Goal: Task Accomplishment & Management: Manage account settings

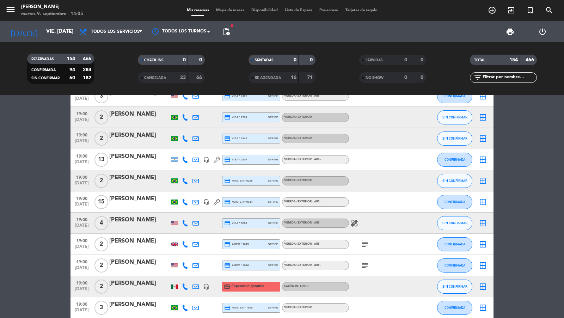
scroll to position [1653, 0]
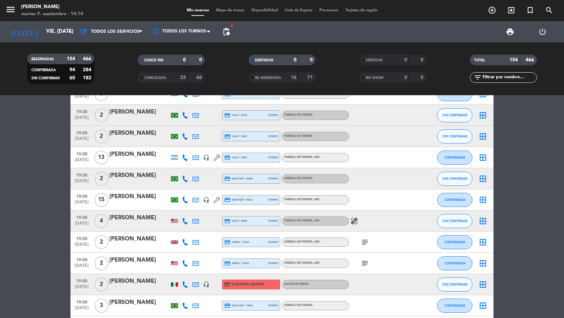
click at [13, 12] on icon "menu" at bounding box center [10, 9] width 11 height 11
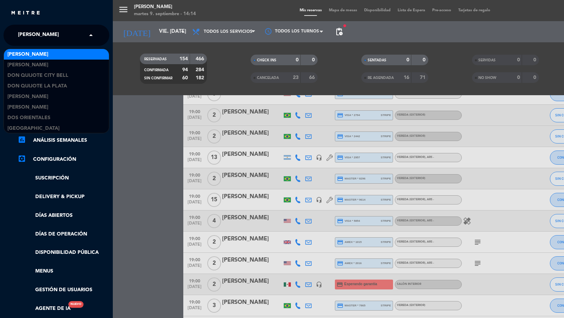
click at [34, 31] on span "[PERSON_NAME]" at bounding box center [38, 35] width 41 height 15
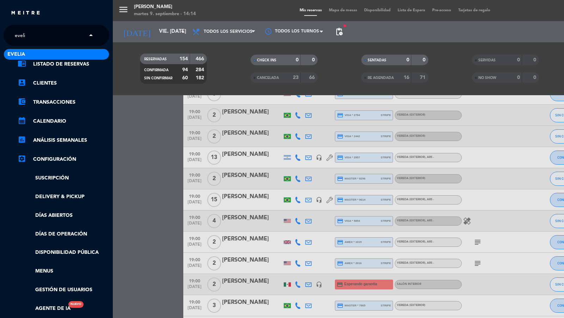
type input "evelia"
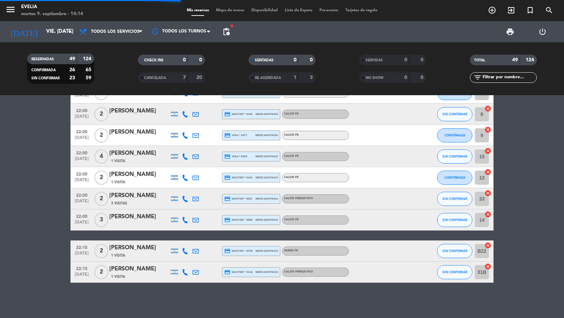
scroll to position [933, 0]
click at [125, 201] on div "3 Visitas" at bounding box center [139, 204] width 60 height 6
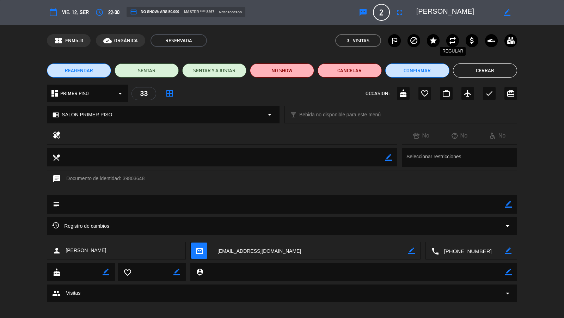
click at [451, 43] on icon "repeat" at bounding box center [453, 40] width 8 height 8
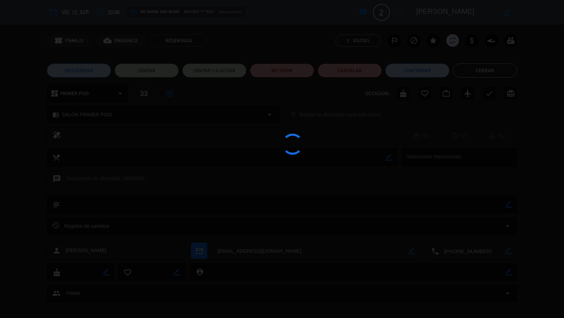
click at [462, 74] on button "Cerrar" at bounding box center [485, 70] width 64 height 14
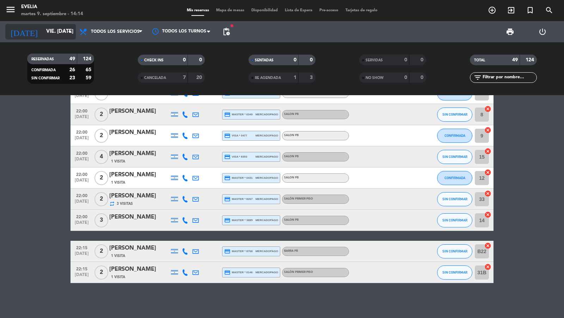
click at [67, 36] on input "vie. [DATE]" at bounding box center [77, 31] width 68 height 13
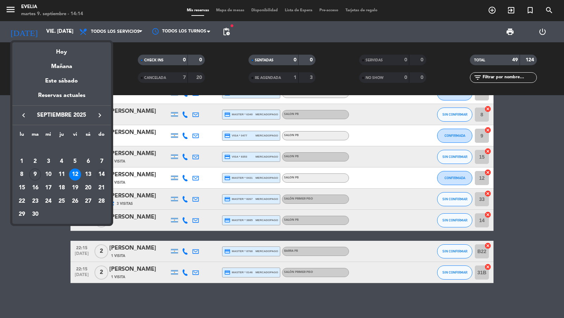
click at [105, 174] on div "14" at bounding box center [102, 175] width 12 height 12
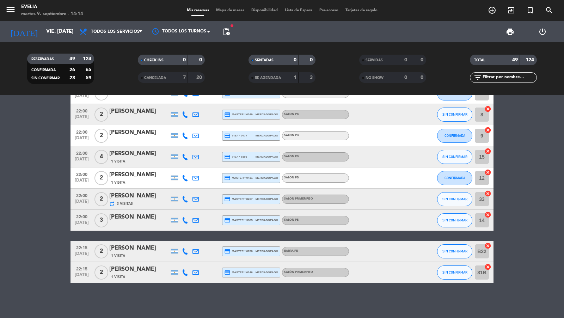
type input "dom. [DATE]"
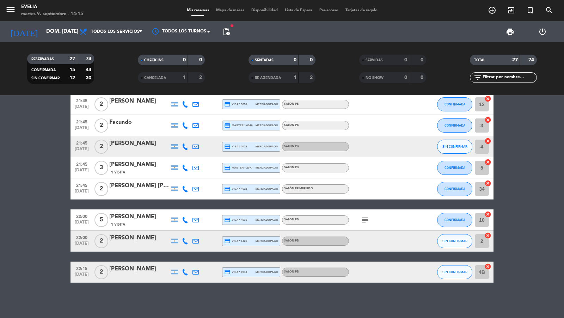
click at [501, 77] on input "text" at bounding box center [509, 78] width 55 height 8
click at [501, 79] on input "text" at bounding box center [509, 78] width 55 height 8
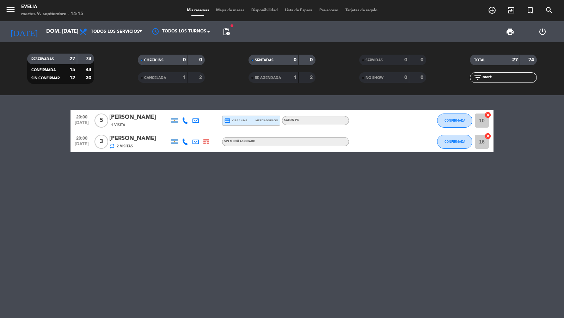
type input "mart"
click at [146, 121] on div "[PERSON_NAME]" at bounding box center [139, 117] width 60 height 9
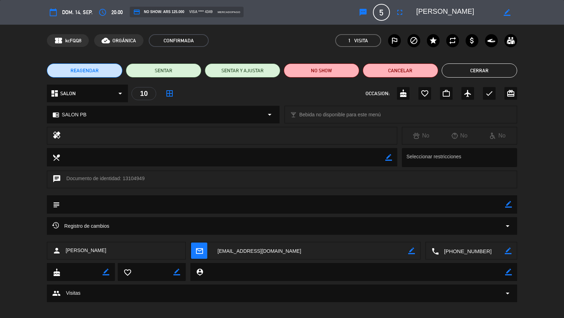
click at [393, 13] on div "calendar_today dom. 14, sep. access_time 20:00 credit_card NO SHOW: ARS 125.000…" at bounding box center [282, 12] width 470 height 17
click at [399, 13] on icon "fullscreen" at bounding box center [400, 12] width 8 height 8
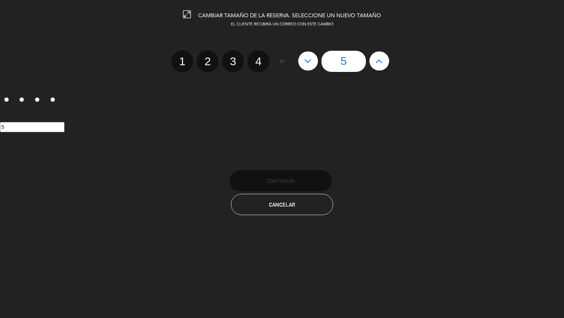
click at [308, 68] on button at bounding box center [308, 61] width 20 height 19
click at [252, 57] on label "4" at bounding box center [259, 61] width 22 height 22
click at [255, 57] on input "4" at bounding box center [257, 55] width 5 height 5
radio input "true"
radio input "false"
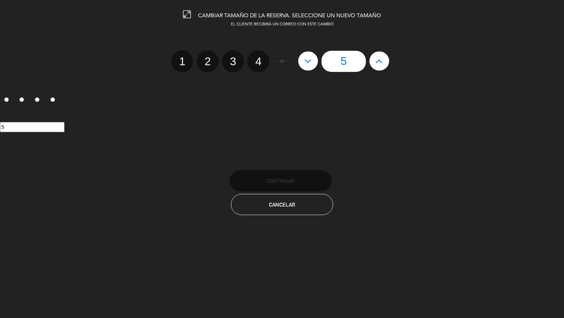
radio input "false"
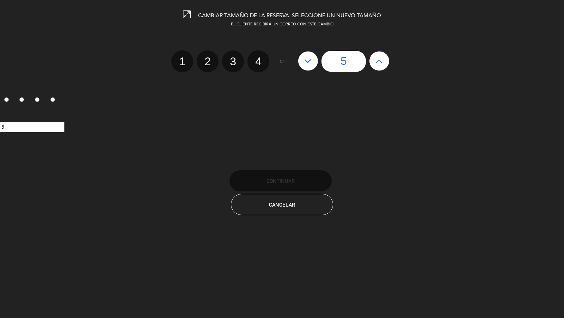
radio input "true"
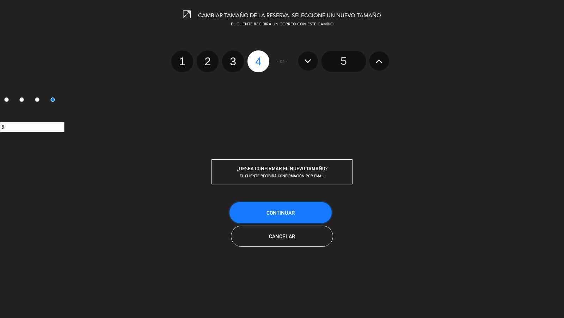
click at [272, 205] on button "Continuar" at bounding box center [281, 212] width 102 height 21
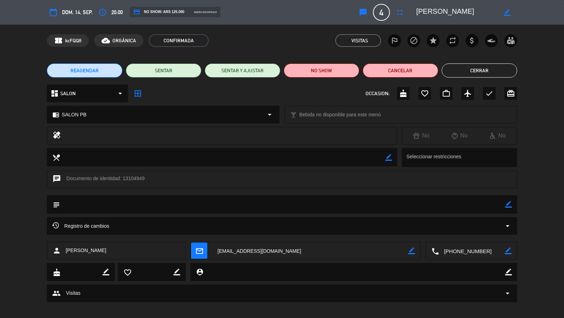
click at [458, 71] on button "Cerrar" at bounding box center [479, 70] width 75 height 14
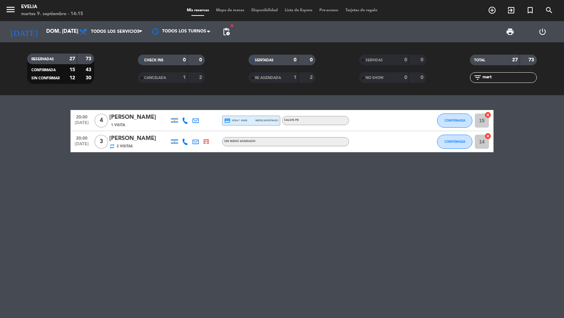
click at [241, 125] on div "credit_card visa * 4349 mercadopago" at bounding box center [251, 120] width 54 height 9
click at [59, 29] on input "dom. [DATE]" at bounding box center [77, 31] width 68 height 13
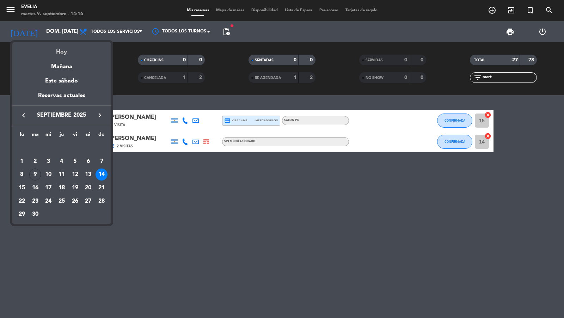
click at [59, 45] on div "Hoy" at bounding box center [61, 49] width 99 height 14
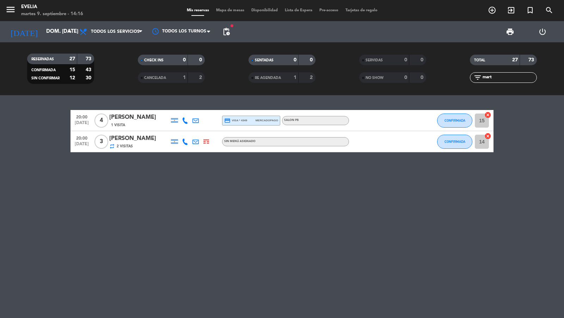
type input "[DATE] sep."
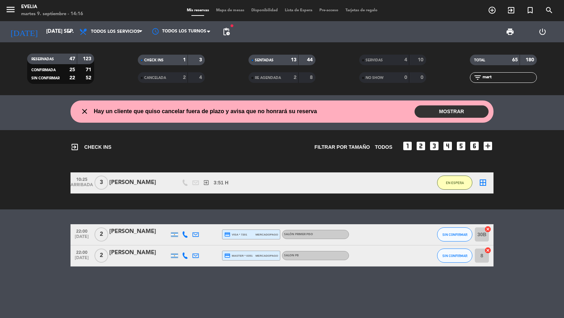
drag, startPoint x: 498, startPoint y: 81, endPoint x: 478, endPoint y: 79, distance: 20.2
click at [478, 79] on div "filter_list mart" at bounding box center [503, 77] width 67 height 11
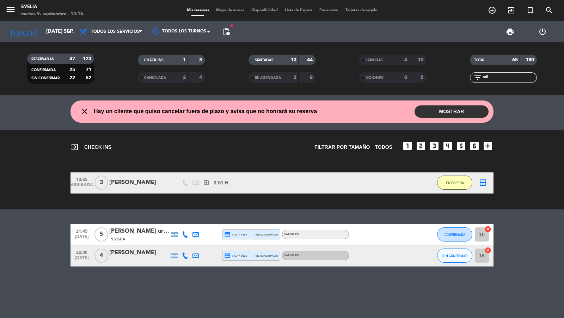
type input "mil"
click at [146, 259] on div at bounding box center [139, 261] width 60 height 6
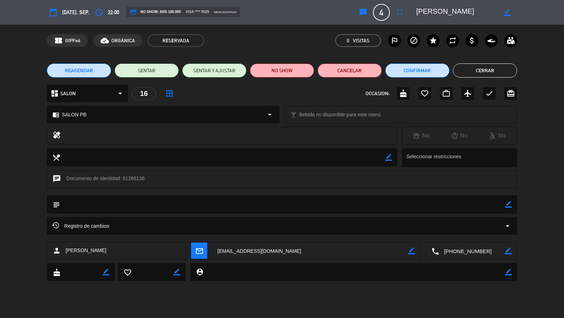
click at [345, 71] on button "Cancelar" at bounding box center [350, 70] width 64 height 14
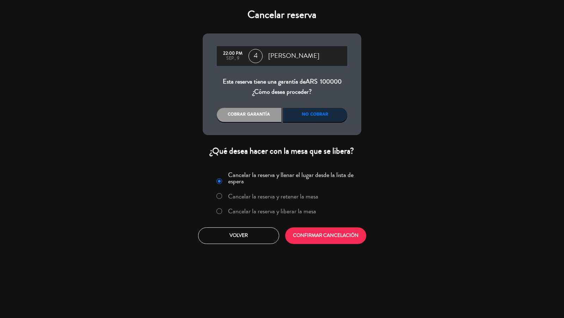
click at [295, 205] on div "Cancelar la reserva y llenar el lugar desde la lista de espera Cancelar la rese…" at bounding box center [282, 195] width 150 height 52
click at [295, 213] on label "Cancelar la reserva y liberar la mesa" at bounding box center [272, 211] width 88 height 6
click at [310, 235] on button "CONFIRMAR CANCELACIÓN" at bounding box center [325, 236] width 81 height 17
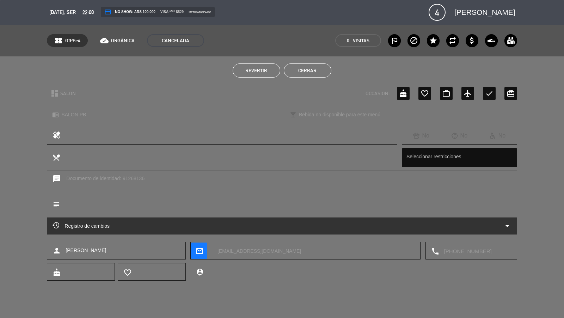
click at [326, 72] on button "Cerrar" at bounding box center [308, 70] width 48 height 14
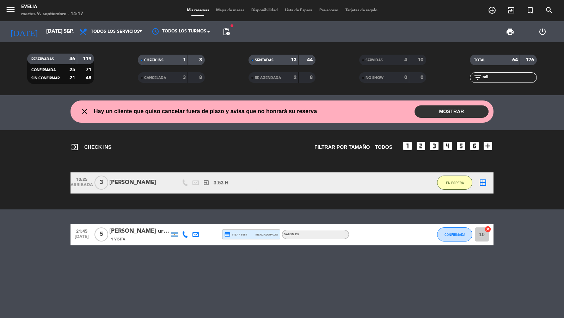
click at [226, 11] on span "Mapa de mesas" at bounding box center [230, 10] width 35 height 4
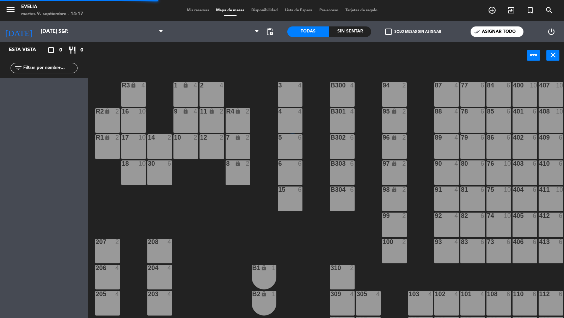
click at [201, 10] on span "Mis reservas" at bounding box center [197, 10] width 29 height 4
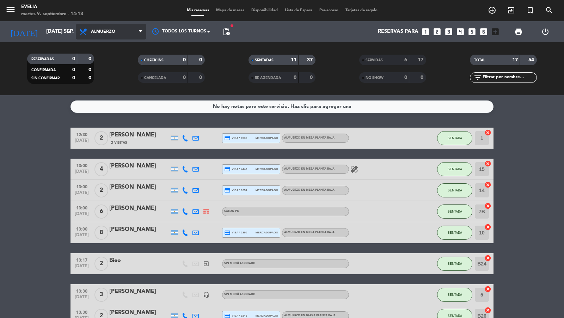
click at [109, 26] on span "Almuerzo" at bounding box center [111, 32] width 71 height 16
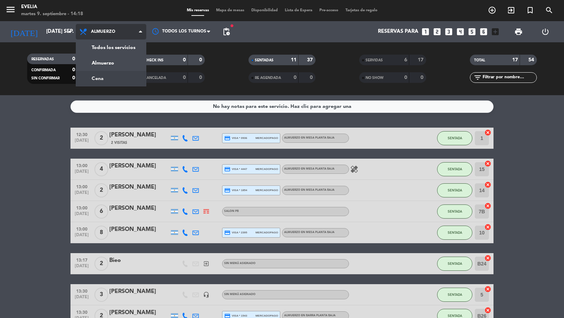
click at [107, 82] on div "menu [PERSON_NAME] 9. septiembre - 14:18 Mis reservas Mapa de mesas Disponibili…" at bounding box center [282, 47] width 564 height 95
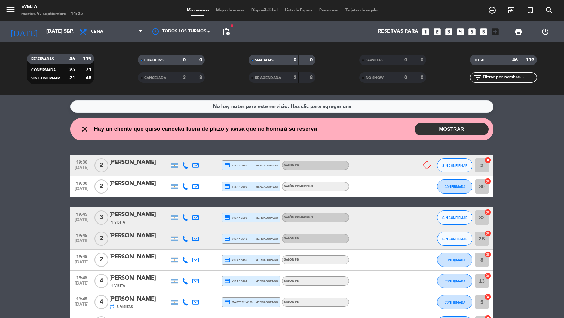
click at [158, 162] on div "[PERSON_NAME]" at bounding box center [139, 162] width 60 height 9
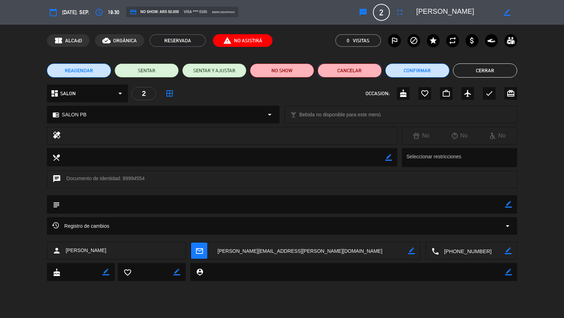
click at [358, 67] on button "Cancelar" at bounding box center [350, 70] width 64 height 14
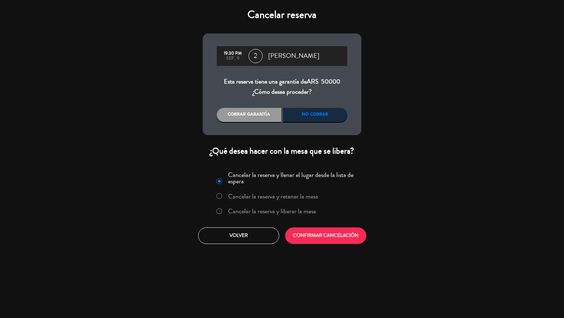
click at [301, 206] on label "Cancelar la reserva y liberar la mesa" at bounding box center [266, 211] width 107 height 13
click at [302, 232] on button "CONFIRMAR CANCELACIÓN" at bounding box center [325, 236] width 81 height 17
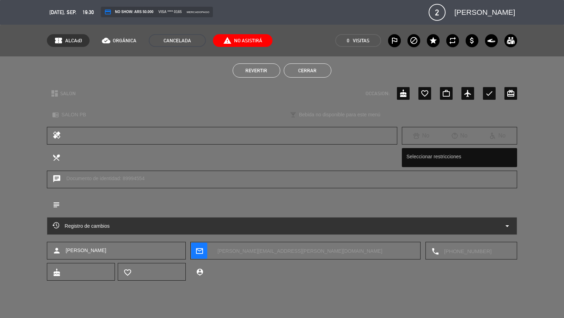
click at [308, 73] on button "Cerrar" at bounding box center [308, 70] width 48 height 14
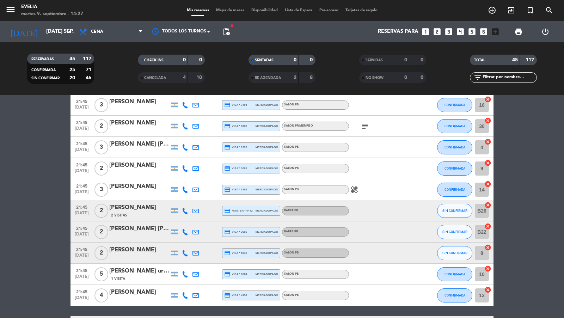
scroll to position [622, 0]
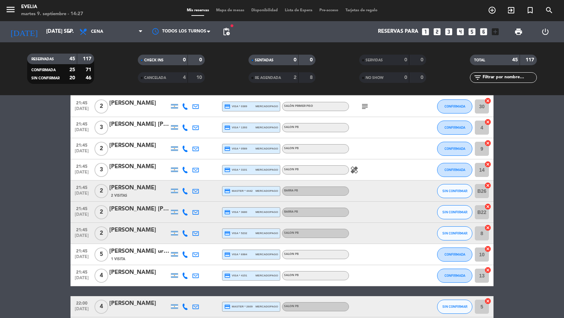
click at [149, 189] on div "[PERSON_NAME]" at bounding box center [139, 187] width 60 height 9
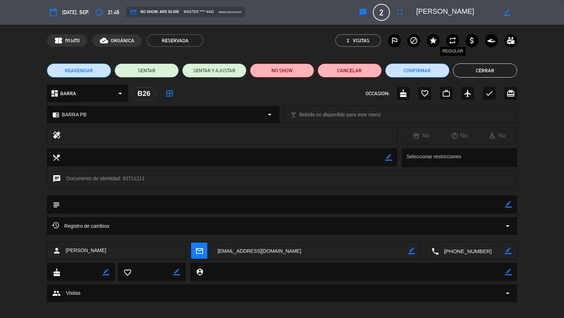
click at [454, 42] on icon "repeat" at bounding box center [453, 40] width 8 height 8
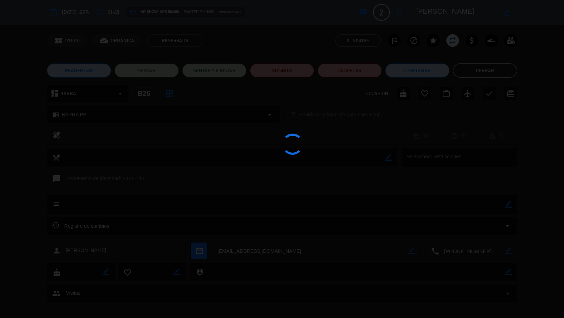
click at [476, 73] on div at bounding box center [282, 159] width 564 height 318
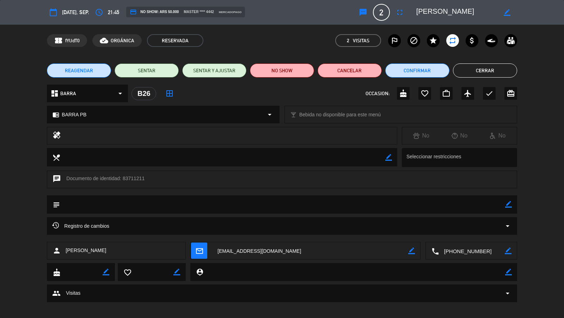
click at [476, 73] on button "Cerrar" at bounding box center [485, 70] width 64 height 14
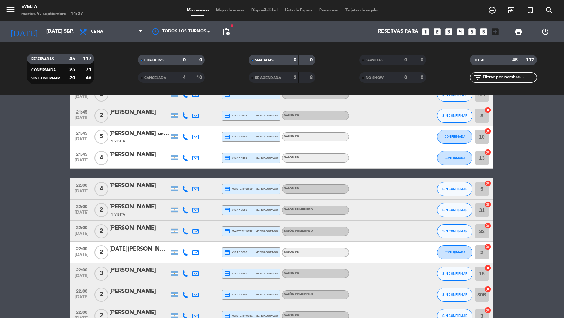
scroll to position [700, 0]
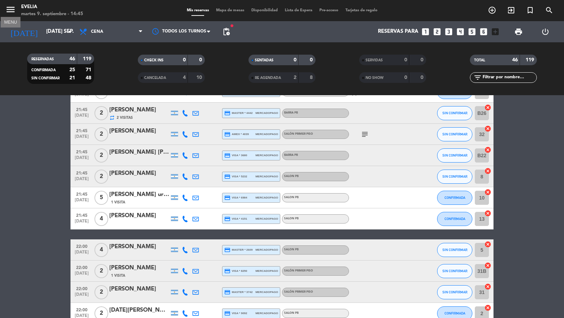
click at [8, 14] on icon "menu" at bounding box center [10, 9] width 11 height 11
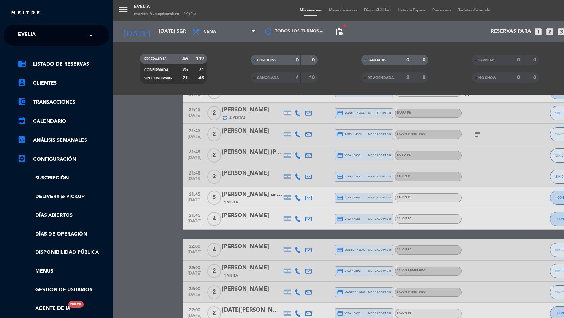
click at [58, 39] on input "text" at bounding box center [57, 36] width 86 height 16
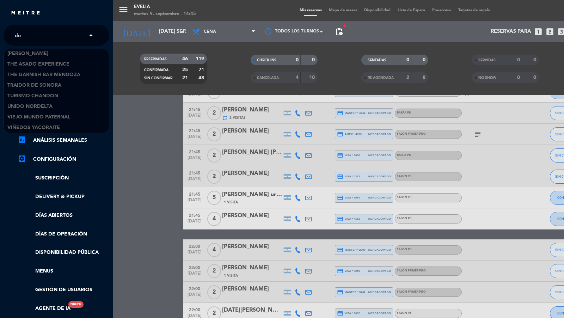
scroll to position [43, 0]
type input "don j"
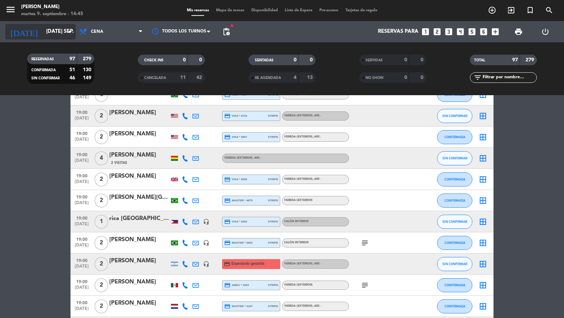
click at [60, 34] on input "[DATE] sep." at bounding box center [77, 31] width 68 height 13
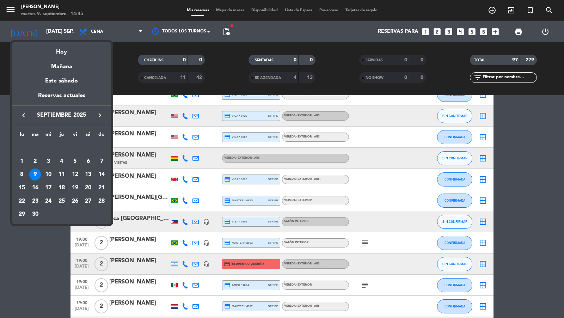
click at [65, 185] on div "18" at bounding box center [62, 188] width 12 height 12
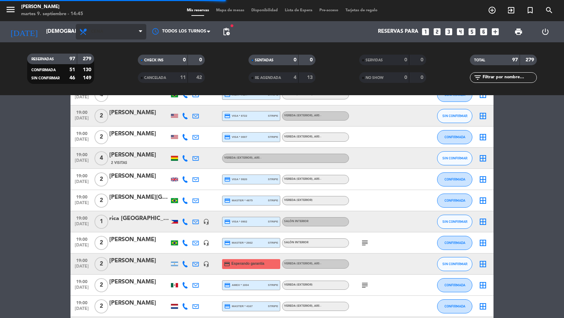
click at [128, 38] on span "Cena" at bounding box center [111, 32] width 71 height 16
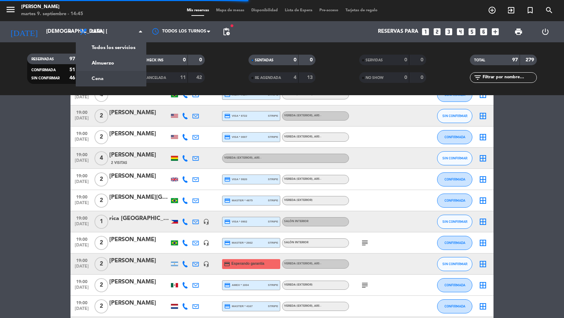
click at [128, 48] on div "menu [PERSON_NAME] 9. septiembre - 14:45 Mis reservas Mapa de mesas Disponibili…" at bounding box center [282, 47] width 564 height 95
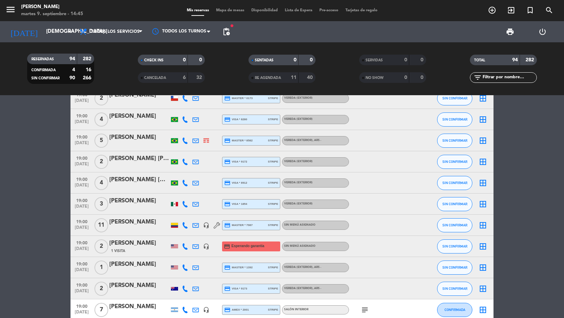
scroll to position [682, 0]
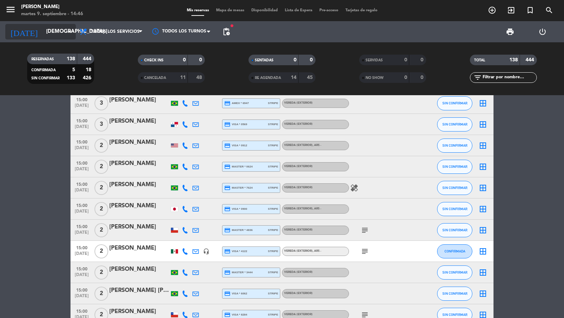
click at [74, 31] on input "[DEMOGRAPHIC_DATA] [DATE]" at bounding box center [77, 31] width 68 height 13
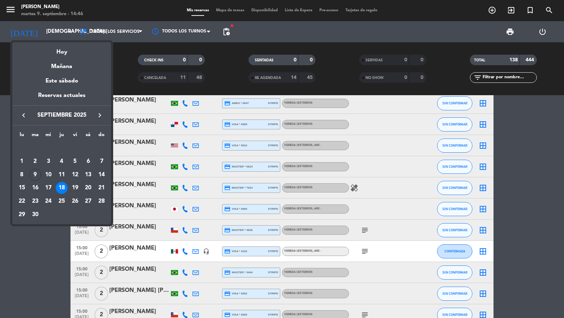
click at [71, 31] on div at bounding box center [282, 159] width 564 height 318
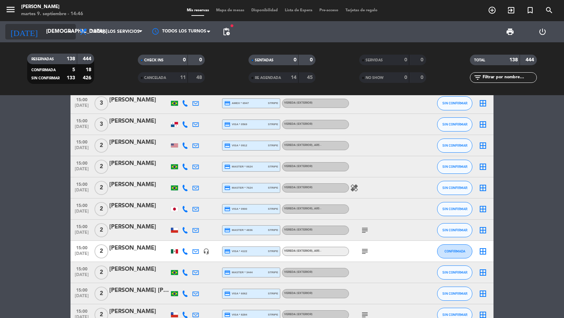
drag, startPoint x: 68, startPoint y: 23, endPoint x: 68, endPoint y: 34, distance: 10.9
click at [68, 23] on div "[DATE] [DEMOGRAPHIC_DATA] [DATE] arrow_drop_down" at bounding box center [40, 31] width 71 height 21
click at [69, 43] on div "RESERVADAS 138 444 CONFIRMADA 5 18 SIN CONFIRMAR 133 426 CHECK INS 0 0 CANCELAD…" at bounding box center [282, 68] width 564 height 53
click at [69, 31] on icon "arrow_drop_down" at bounding box center [70, 32] width 8 height 8
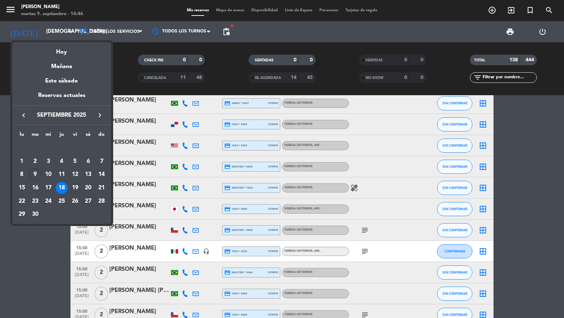
click at [76, 189] on div "19" at bounding box center [75, 188] width 12 height 12
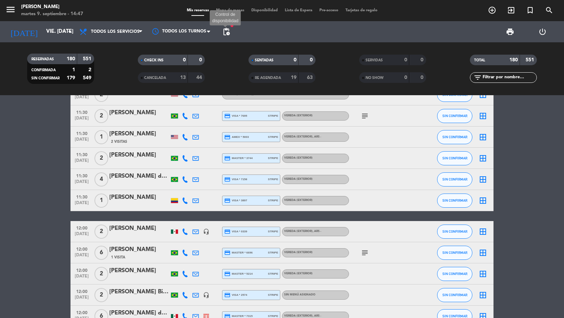
click at [230, 31] on span "pending_actions" at bounding box center [226, 32] width 8 height 8
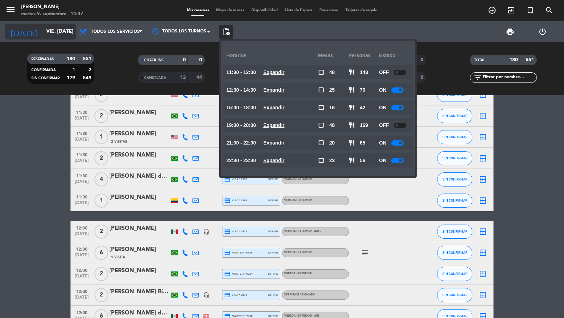
click at [58, 34] on input "vie. [DATE]" at bounding box center [77, 31] width 68 height 13
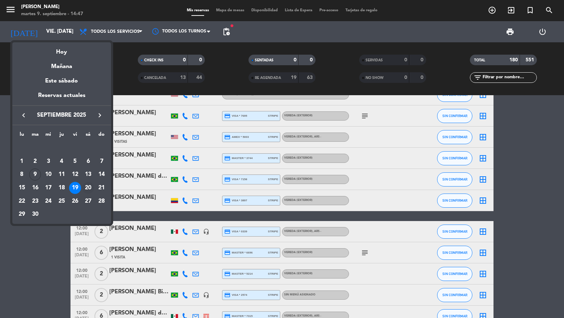
click at [89, 189] on div "20" at bounding box center [88, 188] width 12 height 12
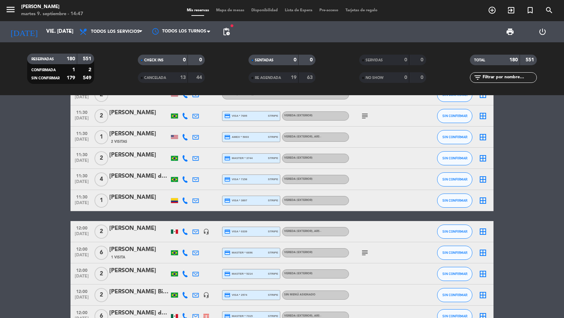
type input "sáb. [DATE]"
click at [225, 28] on span "pending_actions" at bounding box center [226, 32] width 8 height 8
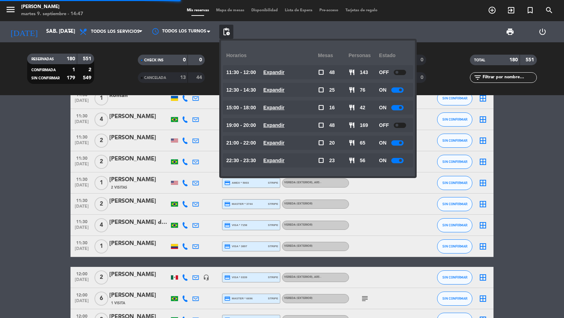
scroll to position [727, 0]
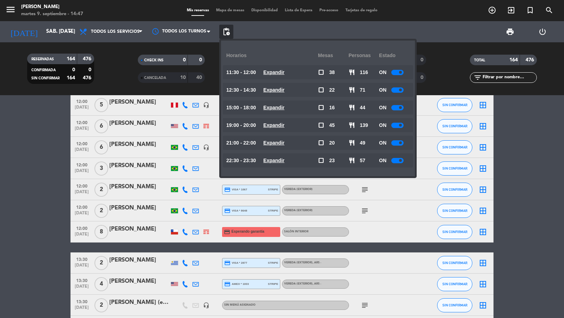
click at [283, 72] on u "Expandir" at bounding box center [274, 72] width 21 height 6
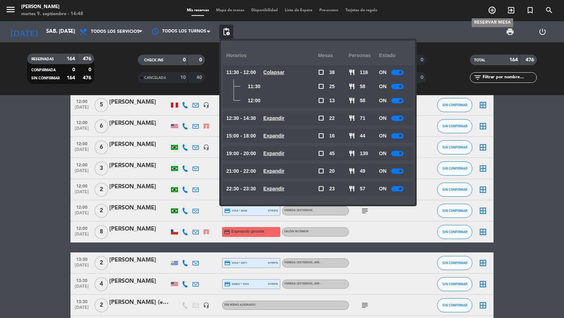
click at [494, 11] on icon "add_circle_outline" at bounding box center [492, 10] width 8 height 8
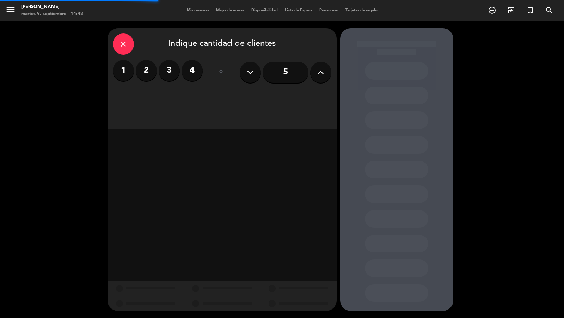
click at [293, 77] on input "5" at bounding box center [286, 72] width 46 height 21
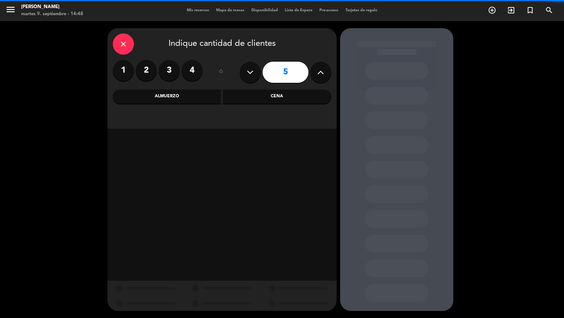
click at [226, 97] on div "Cena" at bounding box center [277, 97] width 109 height 14
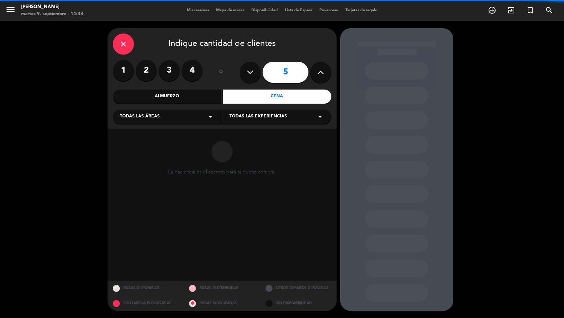
click at [190, 110] on div "Todas las áreas arrow_drop_down" at bounding box center [167, 117] width 109 height 14
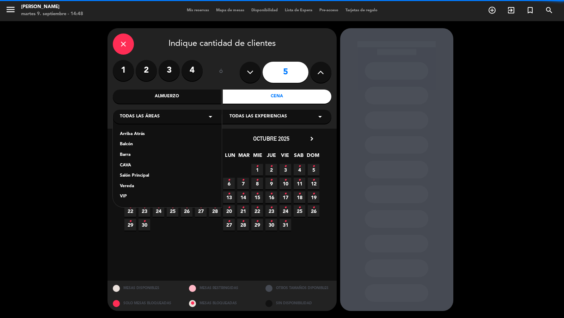
drag, startPoint x: 133, startPoint y: 186, endPoint x: 212, endPoint y: 129, distance: 97.6
click at [133, 186] on div "Vereda" at bounding box center [167, 186] width 95 height 7
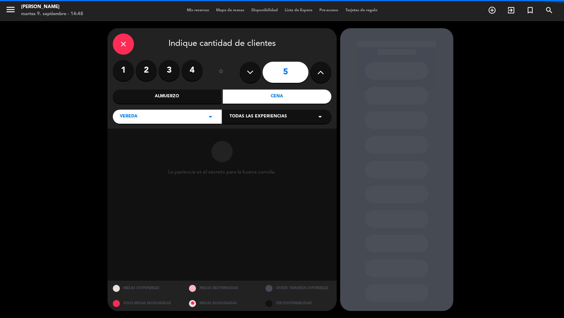
click at [235, 115] on span "Todas las experiencias" at bounding box center [259, 116] width 58 height 7
click at [232, 134] on div "Sidewalk (OUTDOORS)" at bounding box center [277, 134] width 95 height 7
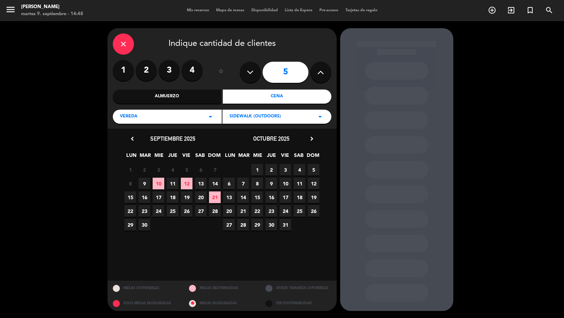
click at [246, 211] on span "21" at bounding box center [243, 211] width 12 height 12
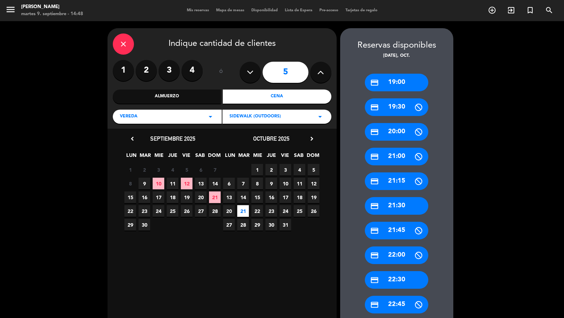
click at [411, 79] on div "credit_card 19:00" at bounding box center [396, 83] width 63 height 18
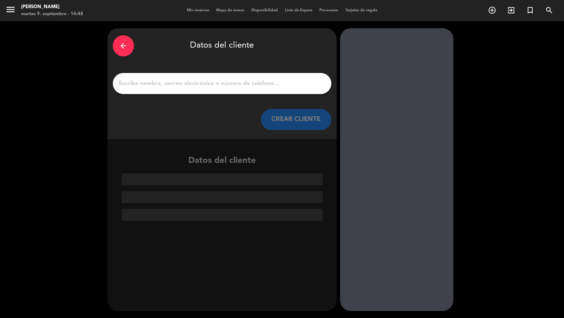
click at [311, 85] on input "1" at bounding box center [222, 84] width 208 height 10
paste input "[PERSON_NAME]"
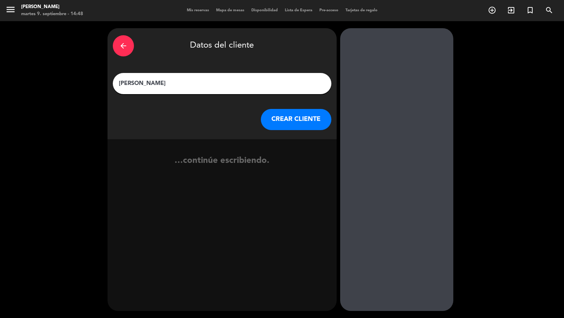
type input "[PERSON_NAME]"
click at [307, 116] on button "CREAR CLIENTE" at bounding box center [296, 119] width 71 height 21
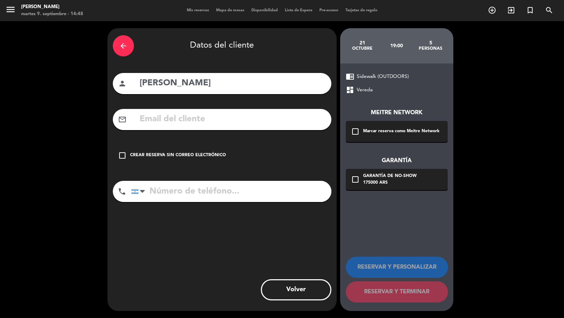
click at [374, 130] on div "Marcar reserva como Meitre Network" at bounding box center [401, 131] width 77 height 7
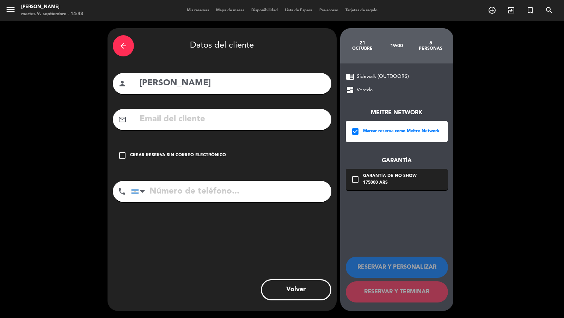
click at [374, 189] on div "check_box_outline_blank Garantía de no-show 175000 ARS" at bounding box center [397, 179] width 102 height 21
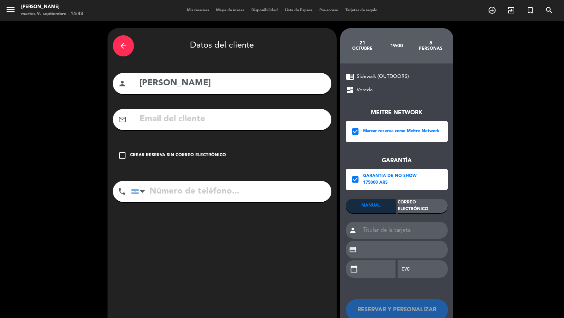
click at [399, 205] on div "Correo Electrónico" at bounding box center [423, 206] width 50 height 14
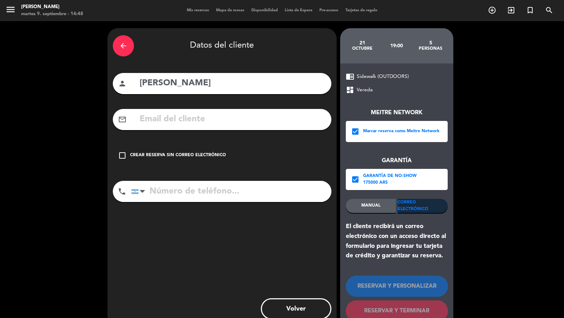
click at [302, 120] on input "text" at bounding box center [232, 119] width 187 height 14
paste input "[EMAIL_ADDRESS][DOMAIN_NAME]"
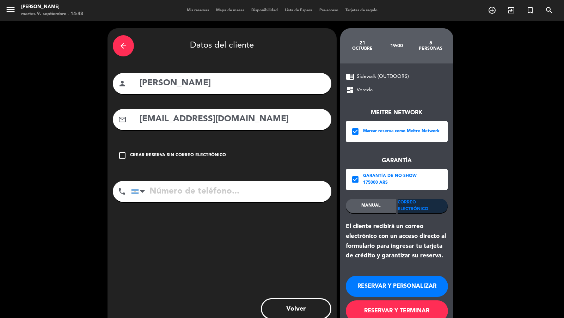
type input "[EMAIL_ADDRESS][DOMAIN_NAME]"
click at [227, 186] on input "tel" at bounding box center [231, 191] width 200 height 21
paste input "[PHONE_NUMBER]"
click at [232, 189] on input "[PHONE_NUMBER]" at bounding box center [231, 191] width 200 height 21
type input "[PHONE_NUMBER]"
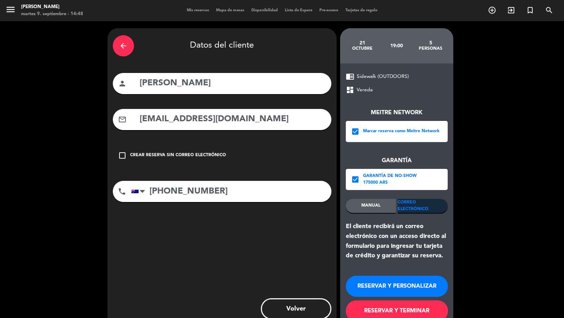
click at [382, 314] on button "RESERVAR Y TERMINAR" at bounding box center [397, 311] width 102 height 21
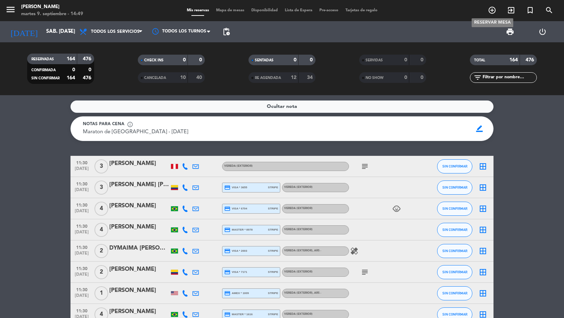
click at [495, 12] on icon "add_circle_outline" at bounding box center [492, 10] width 8 height 8
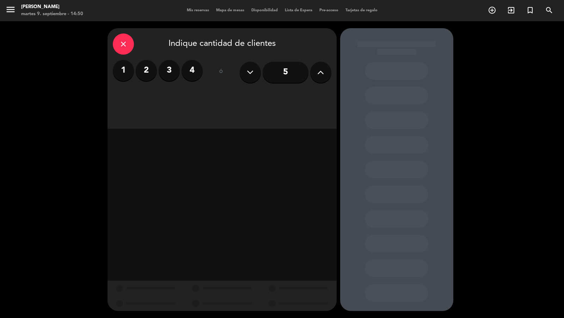
click at [327, 73] on button at bounding box center [320, 72] width 21 height 21
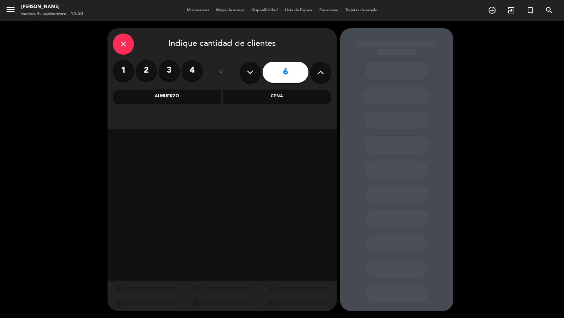
click at [327, 73] on button at bounding box center [320, 72] width 21 height 21
type input "7"
click at [271, 97] on div "Cena" at bounding box center [277, 97] width 109 height 14
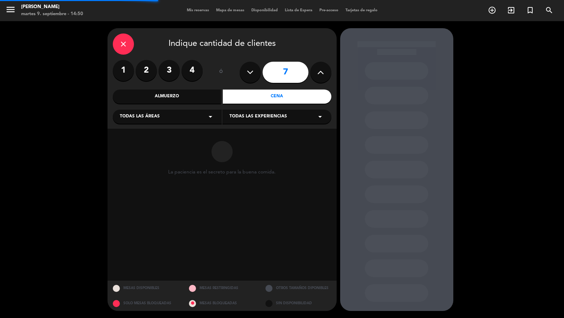
click at [197, 94] on div "Almuerzo" at bounding box center [167, 97] width 109 height 14
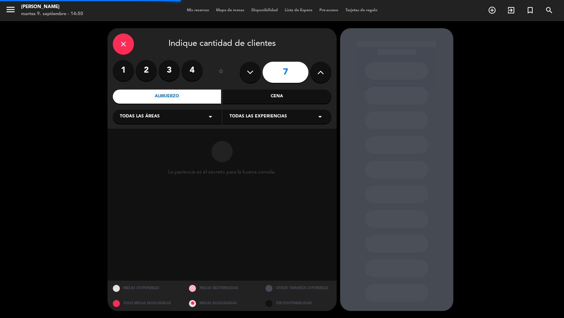
click at [174, 122] on div "Todas las áreas arrow_drop_down" at bounding box center [167, 117] width 109 height 14
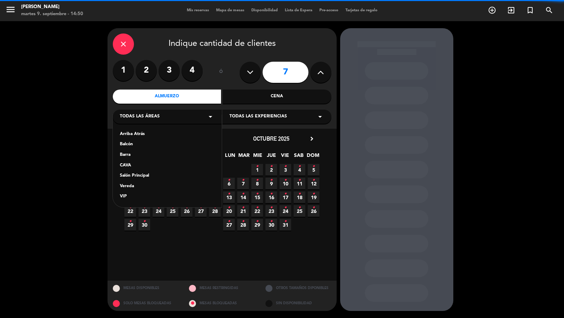
click at [146, 183] on div "Vereda" at bounding box center [167, 186] width 95 height 7
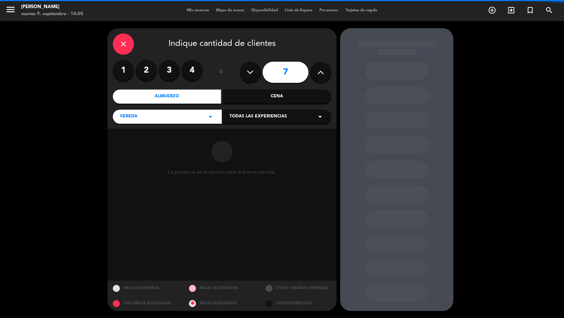
click at [230, 120] on span "Todas las experiencias" at bounding box center [259, 116] width 58 height 7
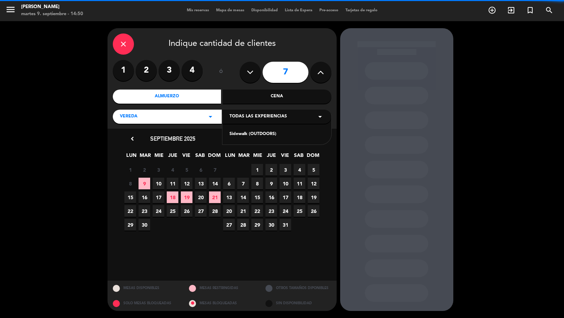
click at [231, 134] on div "Sidewalk (OUTDOORS)" at bounding box center [277, 134] width 95 height 7
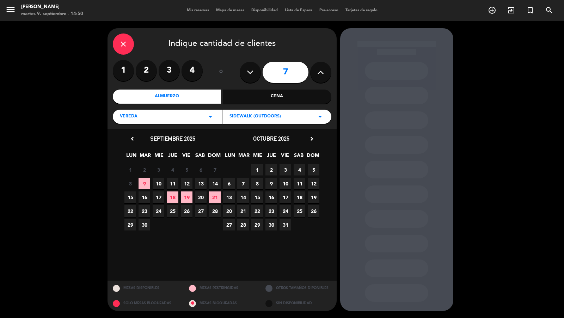
click at [311, 137] on icon "chevron_right" at bounding box center [311, 138] width 7 height 7
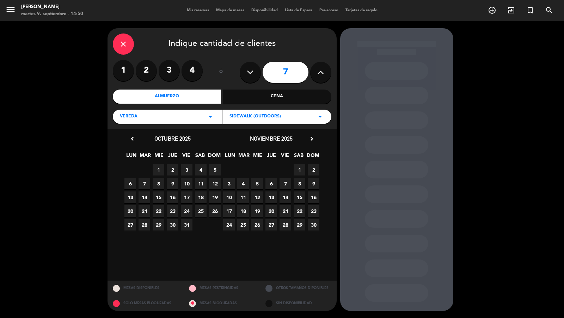
drag, startPoint x: 239, startPoint y: 210, endPoint x: 235, endPoint y: 210, distance: 4.6
click at [236, 210] on div "17 18 19 20 21 22 23" at bounding box center [271, 211] width 99 height 14
click at [232, 210] on span "17" at bounding box center [229, 211] width 12 height 12
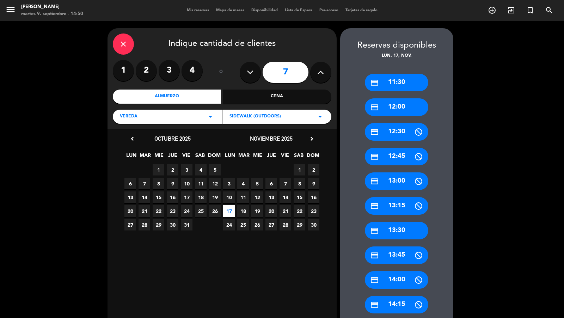
click at [398, 109] on div "credit_card 12:00" at bounding box center [396, 107] width 63 height 18
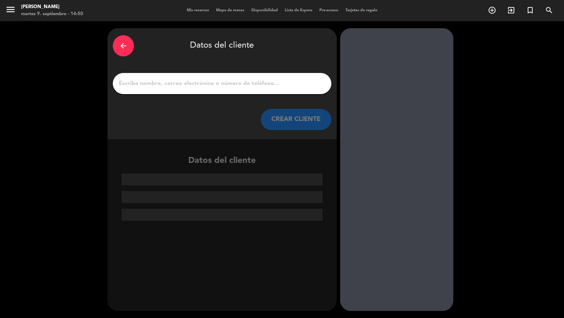
click at [286, 86] on input "1" at bounding box center [222, 84] width 208 height 10
paste input "[PERSON_NAME]"
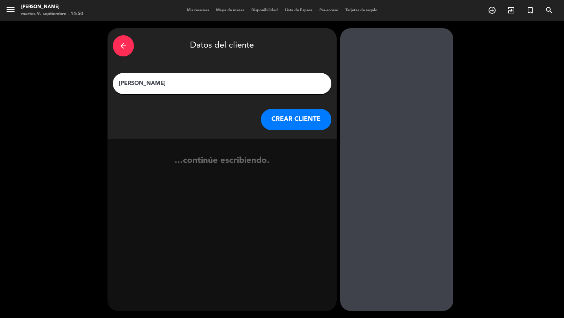
type input "[PERSON_NAME]"
click at [292, 113] on button "CREAR CLIENTE" at bounding box center [296, 119] width 71 height 21
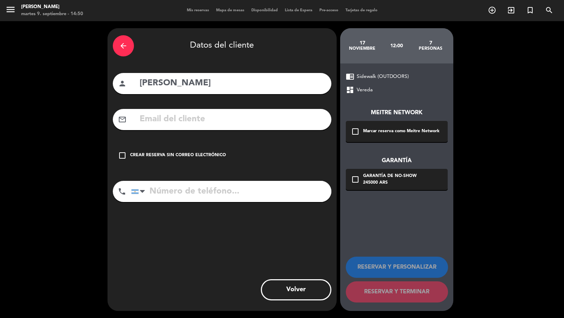
click at [367, 132] on div "Marcar reserva como Meitre Network" at bounding box center [401, 131] width 77 height 7
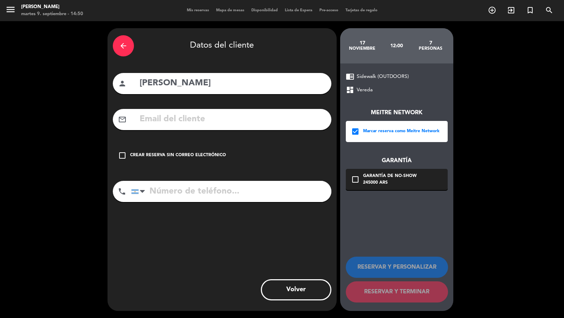
click at [373, 186] on div "245000 ARS" at bounding box center [390, 183] width 54 height 7
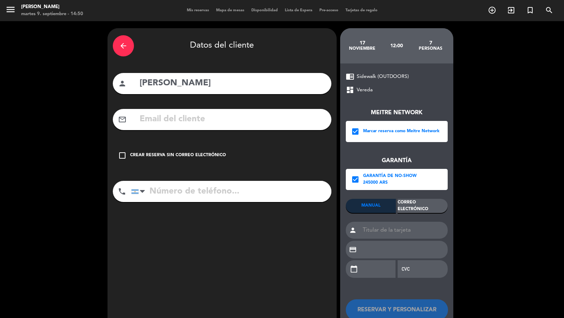
drag, startPoint x: 405, startPoint y: 200, endPoint x: 362, endPoint y: 165, distance: 55.4
click at [405, 202] on div "Correo Electrónico" at bounding box center [423, 206] width 50 height 14
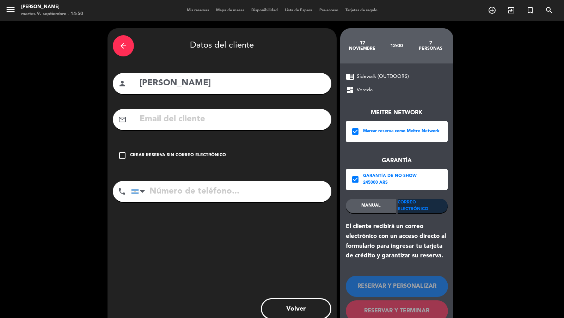
click at [307, 120] on input "text" at bounding box center [232, 119] width 187 height 14
paste input "[PERSON_NAME][EMAIL_ADDRESS][PERSON_NAME][DOMAIN_NAME]"
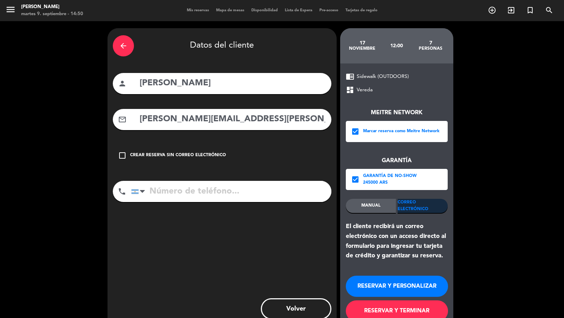
click at [242, 121] on input "[PERSON_NAME][EMAIL_ADDRESS][PERSON_NAME][DOMAIN_NAME]" at bounding box center [232, 119] width 187 height 14
paste input "[PERSON_NAME][EMAIL_ADDRESS][PERSON_NAME][DOMAIN_NAME]"
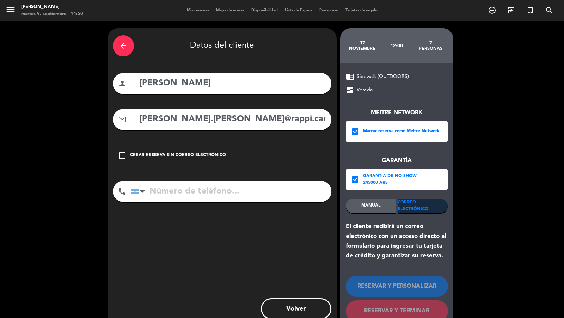
scroll to position [0, 31]
click at [225, 183] on input "tel" at bounding box center [231, 191] width 200 height 21
click at [249, 123] on input "[PERSON_NAME].[PERSON_NAME]@rappi.candres.[PERSON_NAME]@rappi.comom" at bounding box center [232, 119] width 187 height 14
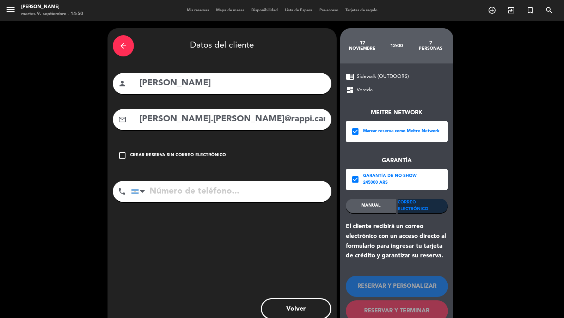
click at [249, 123] on input "[PERSON_NAME].[PERSON_NAME]@rappi.candres.[PERSON_NAME]@rappi.comom" at bounding box center [232, 119] width 187 height 14
paste input "text"
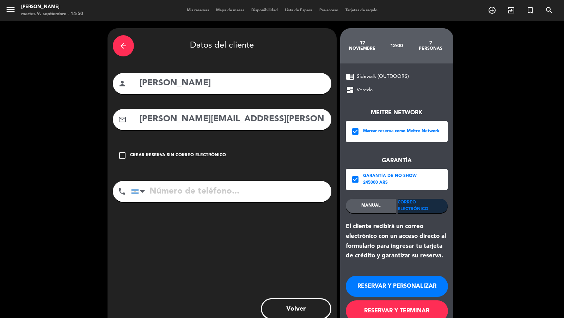
type input "[PERSON_NAME][EMAIL_ADDRESS][PERSON_NAME][DOMAIN_NAME]"
click at [219, 188] on input "tel" at bounding box center [231, 191] width 200 height 21
paste input "[PHONE_NUMBER]"
type input "[PHONE_NUMBER]"
drag, startPoint x: 379, startPoint y: 307, endPoint x: 380, endPoint y: 301, distance: 6.0
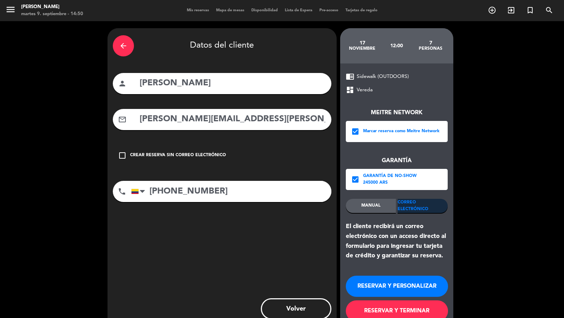
click at [379, 308] on button "RESERVAR Y TERMINAR" at bounding box center [397, 311] width 102 height 21
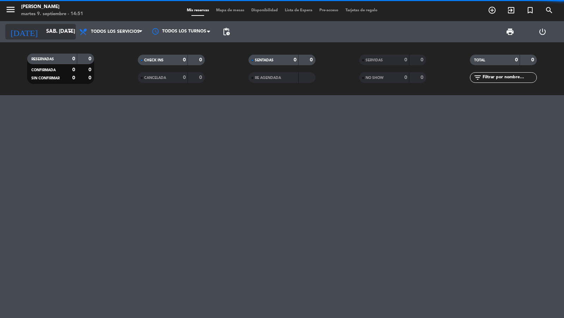
click at [69, 32] on icon "arrow_drop_down" at bounding box center [70, 32] width 8 height 8
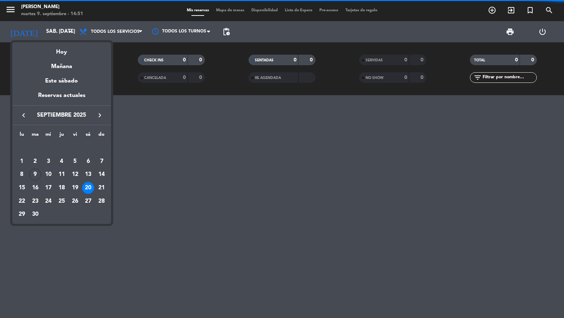
click at [498, 12] on div at bounding box center [282, 159] width 564 height 318
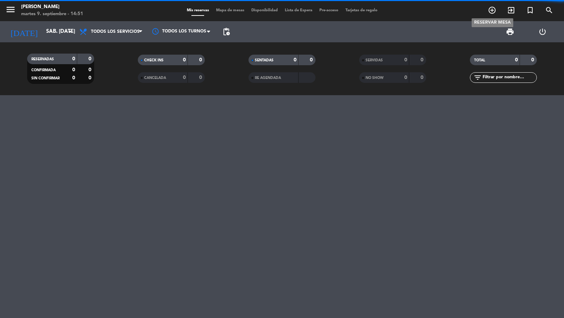
click at [495, 12] on icon "add_circle_outline" at bounding box center [492, 10] width 8 height 8
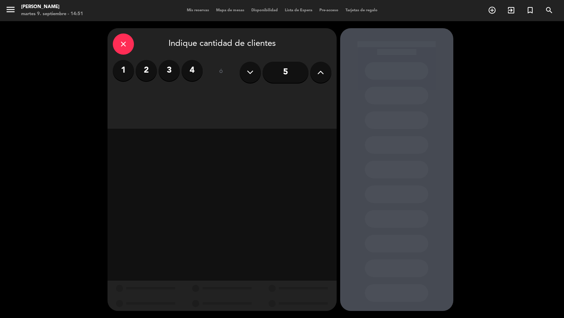
click at [320, 77] on icon at bounding box center [320, 72] width 7 height 11
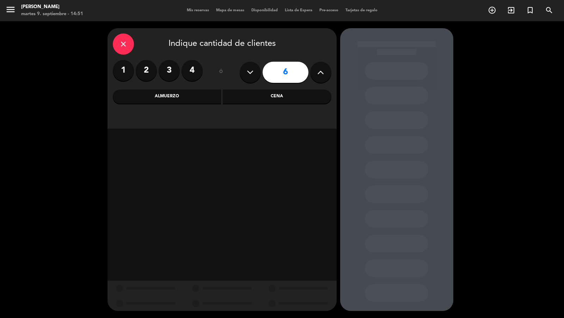
click at [320, 77] on icon at bounding box center [320, 72] width 7 height 11
type input "7"
click at [253, 96] on div "Cena" at bounding box center [277, 97] width 109 height 14
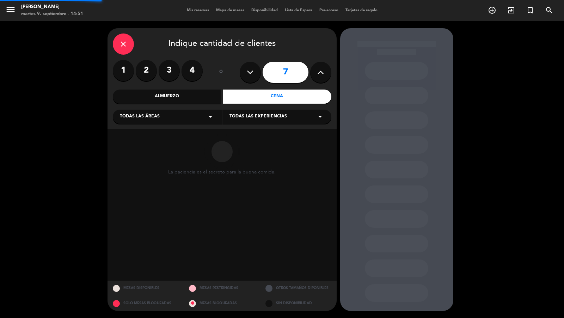
click at [210, 121] on div "Todas las áreas arrow_drop_down" at bounding box center [167, 117] width 109 height 14
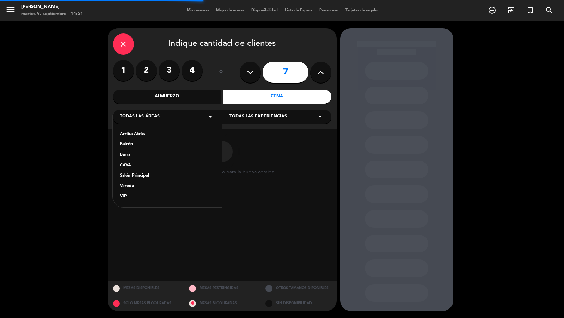
click at [144, 187] on div "Vereda" at bounding box center [167, 186] width 95 height 7
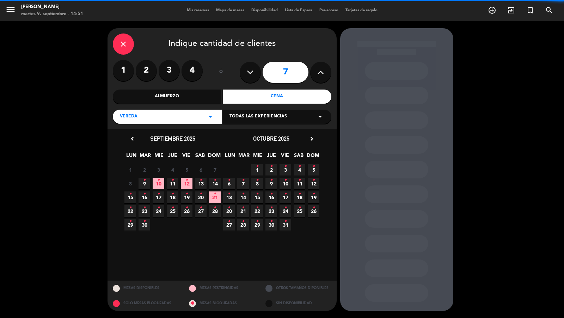
click at [235, 119] on span "Todas las experiencias" at bounding box center [259, 116] width 58 height 7
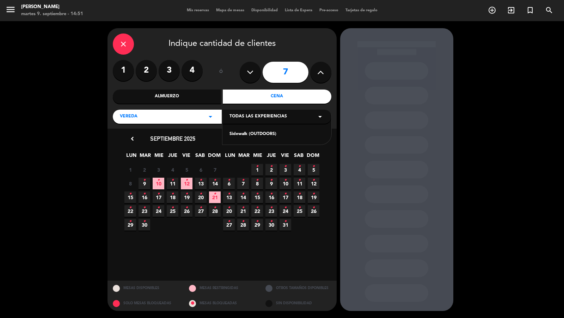
click at [236, 132] on div "Sidewalk (OUTDOORS)" at bounding box center [277, 134] width 95 height 7
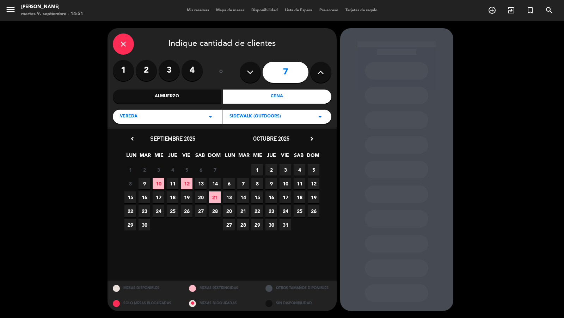
click at [198, 187] on span "13" at bounding box center [201, 184] width 12 height 12
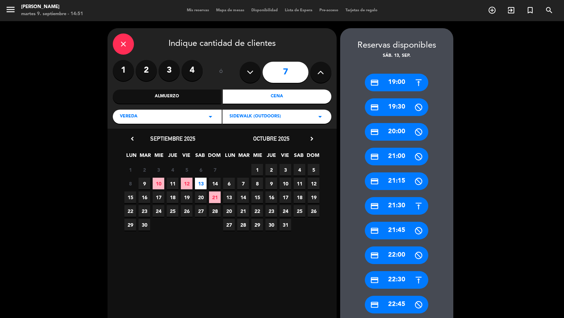
click at [401, 83] on div "credit_card 19:00" at bounding box center [396, 83] width 63 height 18
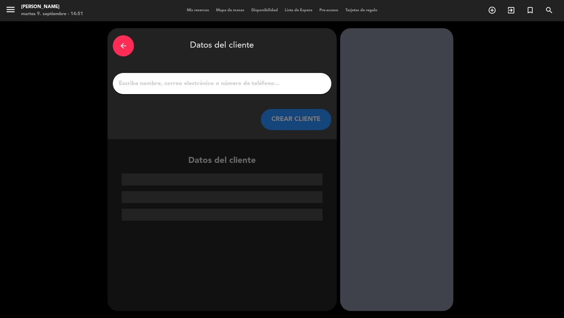
click at [286, 84] on input "1" at bounding box center [222, 84] width 208 height 10
paste input "[PERSON_NAME]"
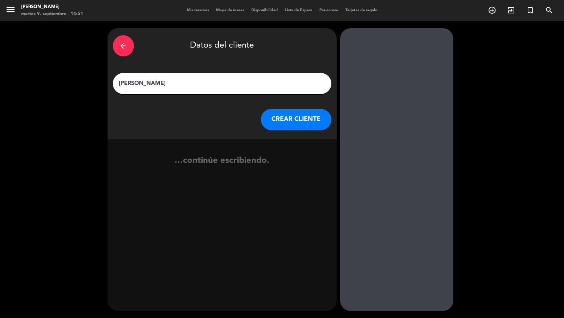
type input "[PERSON_NAME]"
click at [285, 116] on button "CREAR CLIENTE" at bounding box center [296, 119] width 71 height 21
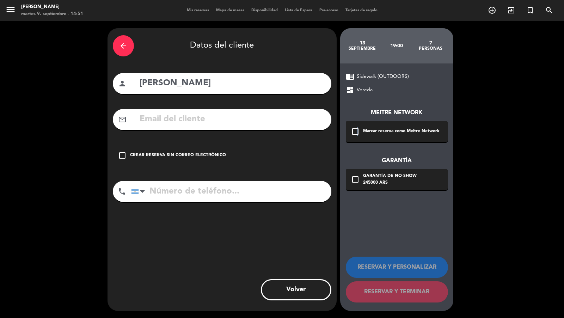
click at [358, 130] on icon "check_box_outline_blank" at bounding box center [355, 131] width 8 height 8
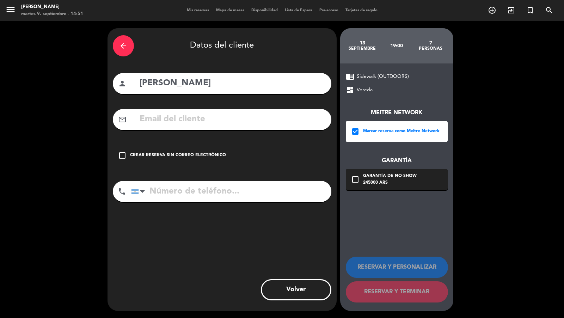
click at [364, 178] on div "Garantía de no-show" at bounding box center [390, 176] width 54 height 7
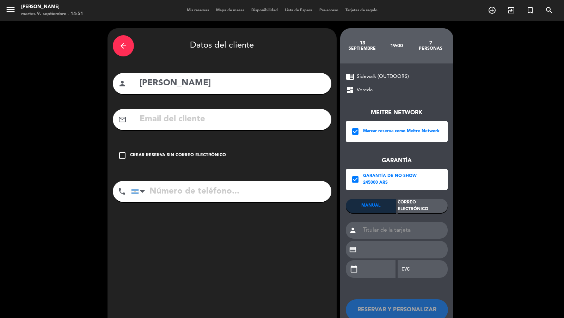
click at [401, 204] on div "Correo Electrónico" at bounding box center [423, 206] width 50 height 14
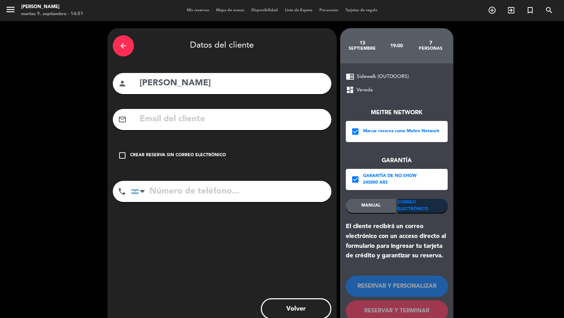
click at [292, 120] on input "text" at bounding box center [232, 119] width 187 height 14
paste input "[EMAIL_ADDRESS][DOMAIN_NAME]"
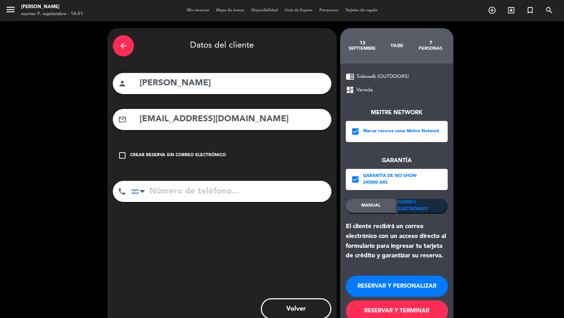
type input "[EMAIL_ADDRESS][DOMAIN_NAME]"
click at [209, 186] on input "tel" at bounding box center [231, 191] width 200 height 21
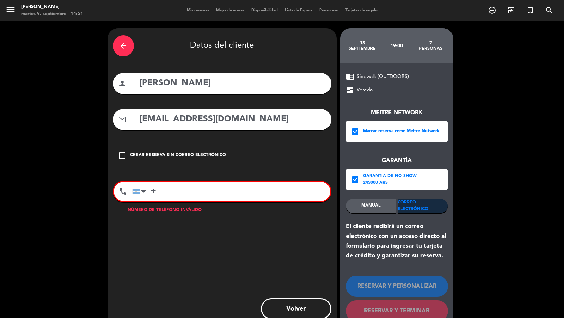
paste input "52) [PHONE_NUMBER]"
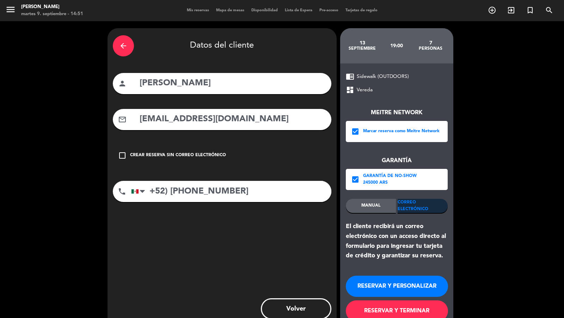
click at [171, 189] on input "+52) [PHONE_NUMBER]" at bounding box center [231, 191] width 200 height 21
type input "[PHONE_NUMBER]"
click at [370, 305] on button "RESERVAR Y TERMINAR" at bounding box center [397, 311] width 102 height 21
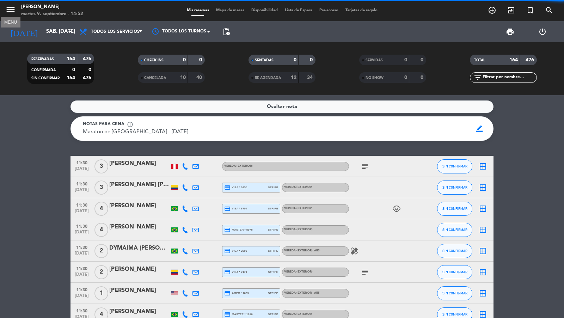
click at [15, 14] on icon "menu" at bounding box center [10, 9] width 11 height 11
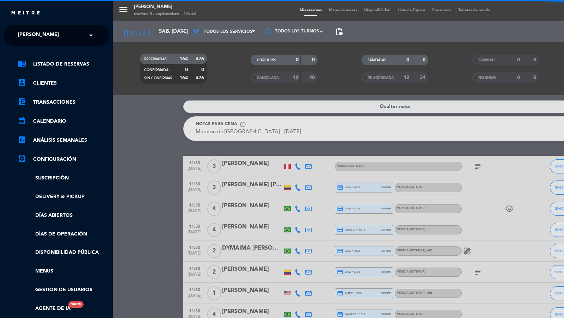
click at [43, 34] on span "[PERSON_NAME]" at bounding box center [38, 35] width 41 height 15
type input "evelia"
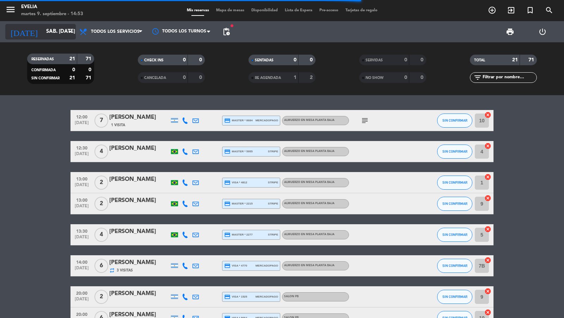
click at [66, 36] on icon "arrow_drop_down" at bounding box center [70, 32] width 8 height 8
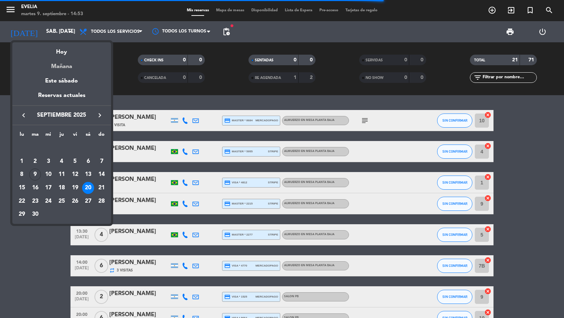
click at [66, 59] on div "Mañana" at bounding box center [61, 64] width 99 height 14
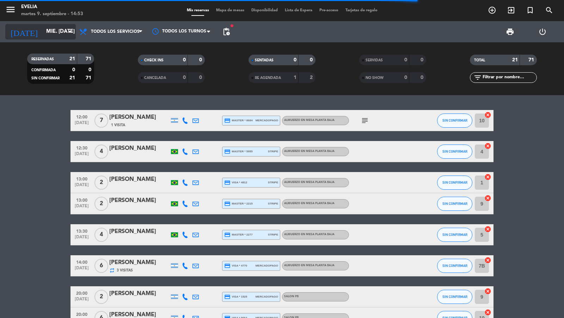
click at [58, 26] on input "mié. [DATE]" at bounding box center [77, 31] width 68 height 13
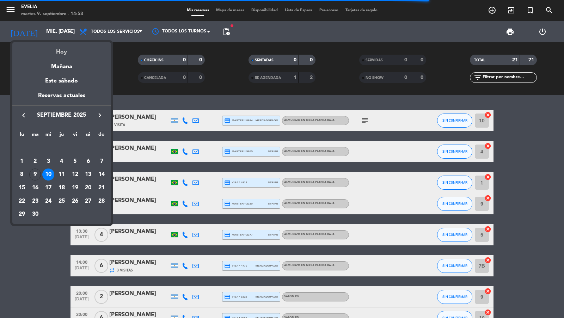
click at [57, 50] on div "Hoy" at bounding box center [61, 49] width 99 height 14
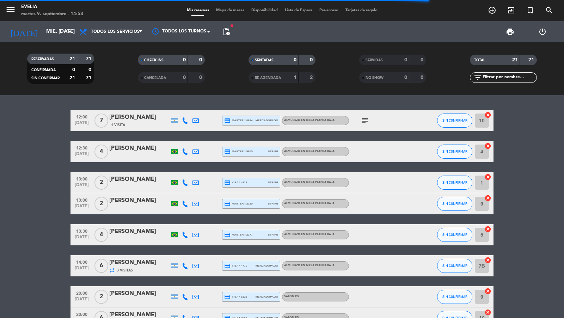
type input "[DATE] sep."
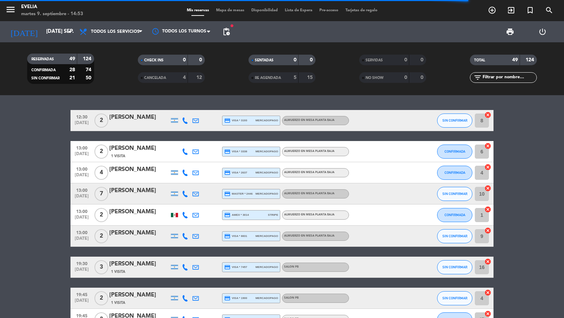
click at [229, 11] on span "Mapa de mesas" at bounding box center [230, 10] width 35 height 4
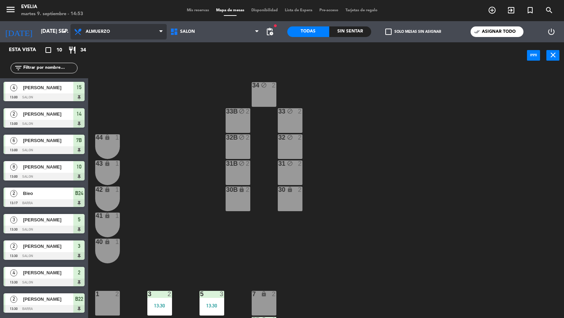
click at [133, 35] on span "Almuerzo" at bounding box center [119, 32] width 96 height 16
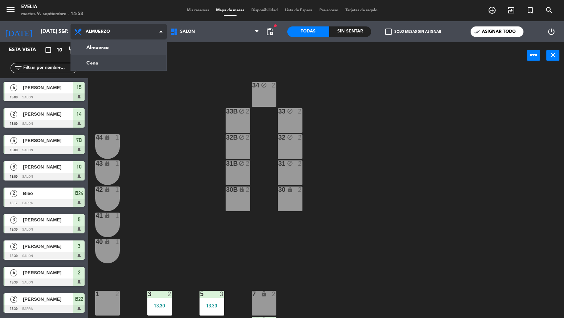
click at [123, 60] on ng-component "menu [PERSON_NAME] 9. septiembre - 14:53 Mis reservas Mapa de mesas Disponibili…" at bounding box center [282, 159] width 564 height 319
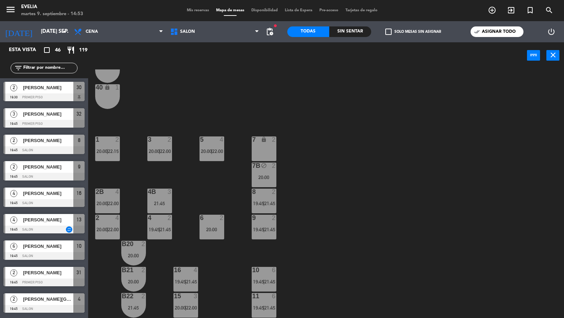
scroll to position [154, 0]
